Goal: Register for event/course

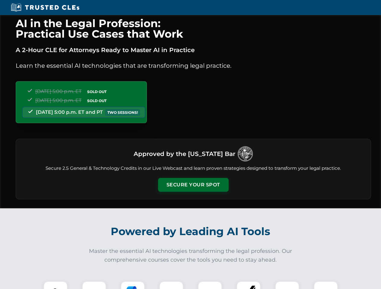
click at [193, 185] on button "Secure Your Spot" at bounding box center [193, 185] width 71 height 14
click at [55, 285] on img at bounding box center [55, 293] width 17 height 17
click at [94, 285] on div at bounding box center [94, 293] width 24 height 24
click at [133, 285] on div at bounding box center [133, 293] width 24 height 24
